Goal: Go to known website: Access a specific website the user already knows

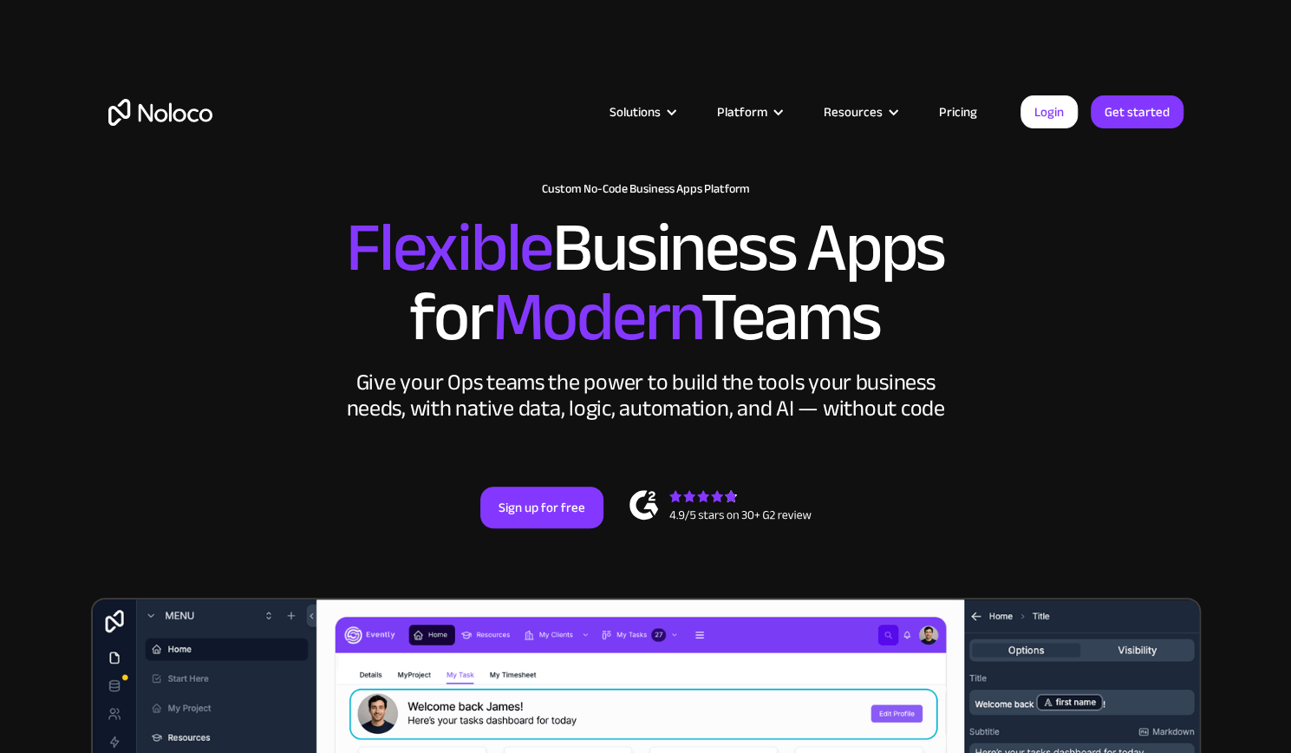
click at [1050, 117] on link "Login" at bounding box center [1049, 111] width 57 height 33
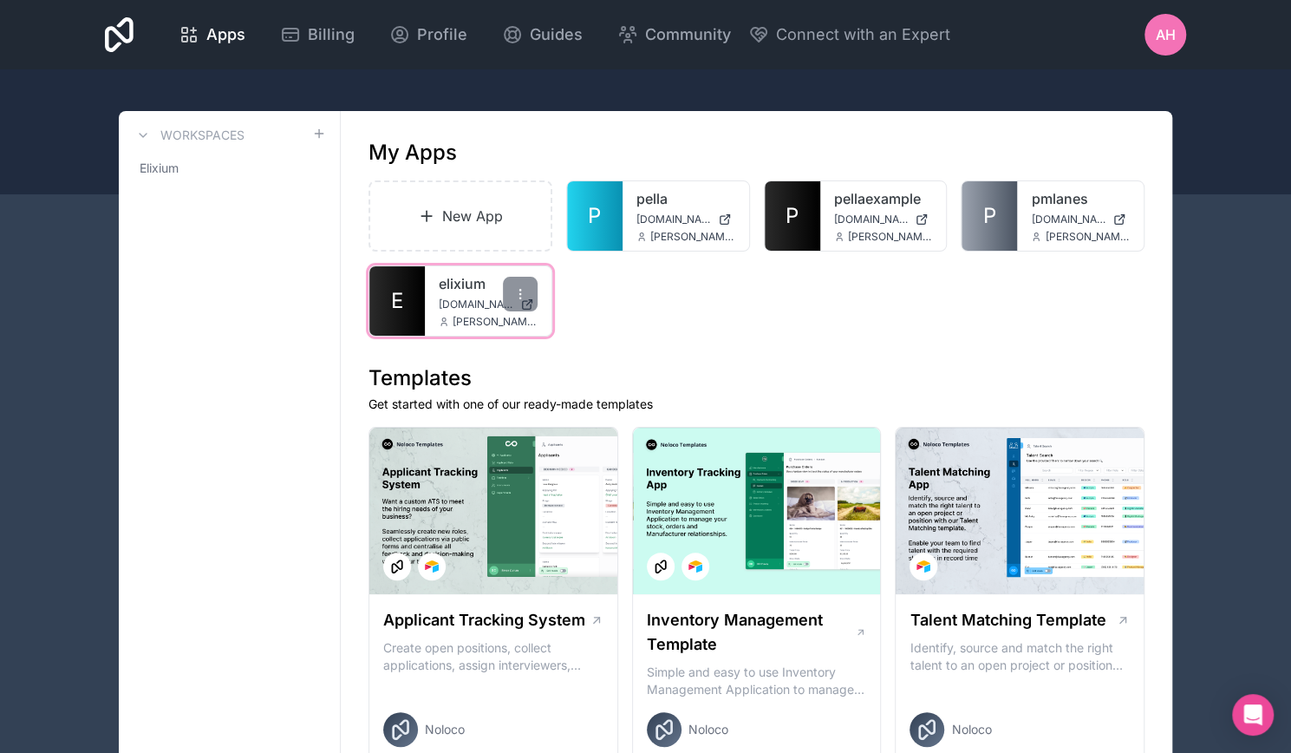
click at [465, 275] on link "elixium" at bounding box center [488, 283] width 99 height 21
